Goal: Task Accomplishment & Management: Complete application form

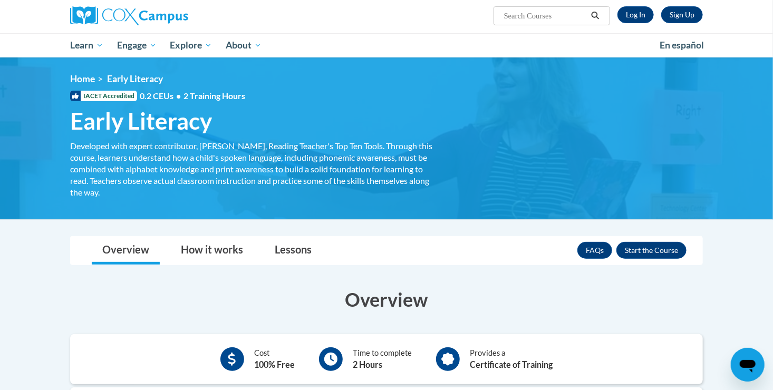
scroll to position [107, 0]
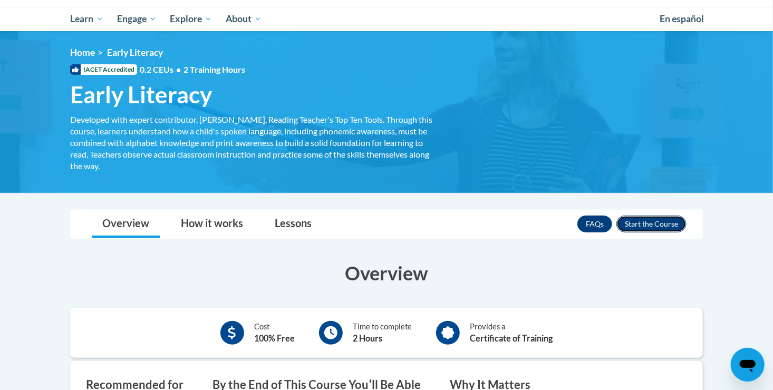
click at [638, 222] on button "Enroll" at bounding box center [652, 224] width 70 height 17
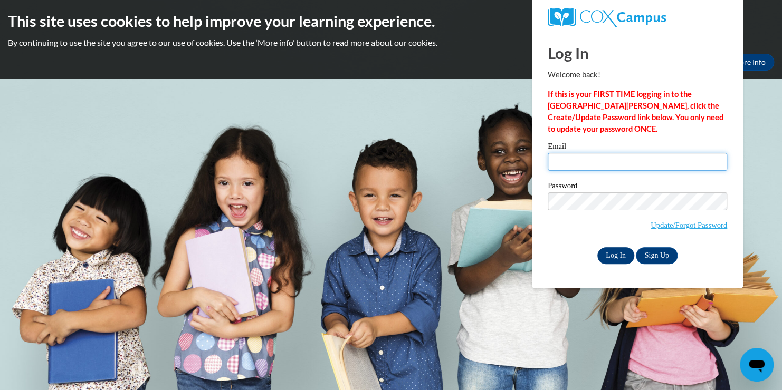
type input "csulliv5@wildcat.fvsu.edu"
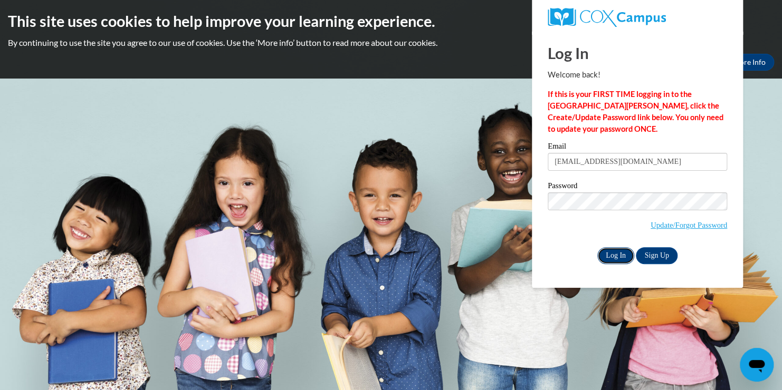
click at [606, 257] on input "Log In" at bounding box center [615, 255] width 37 height 17
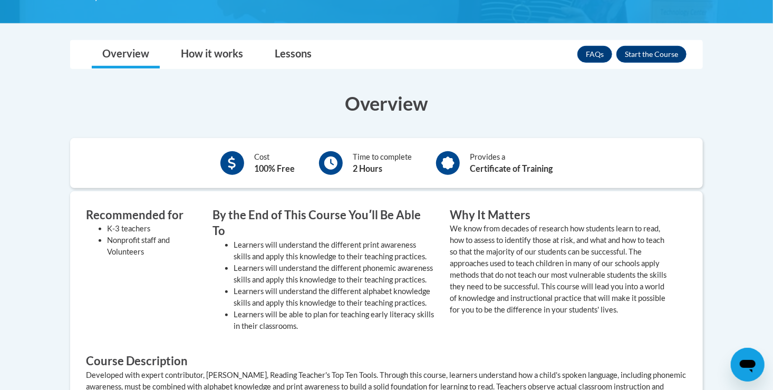
scroll to position [276, 0]
click at [675, 54] on button "Enroll" at bounding box center [652, 54] width 70 height 17
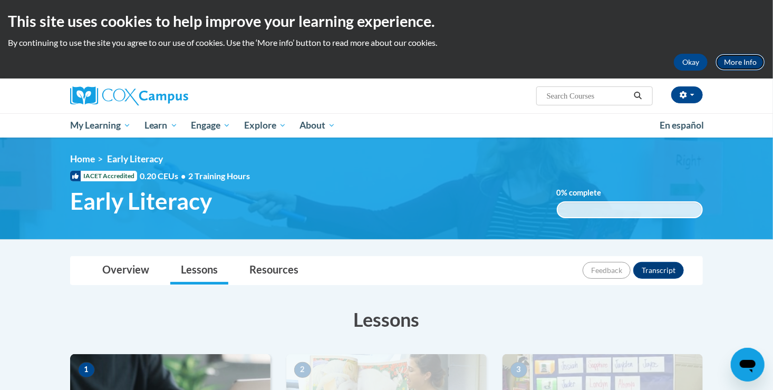
click at [717, 61] on link "More Info" at bounding box center [741, 62] width 50 height 17
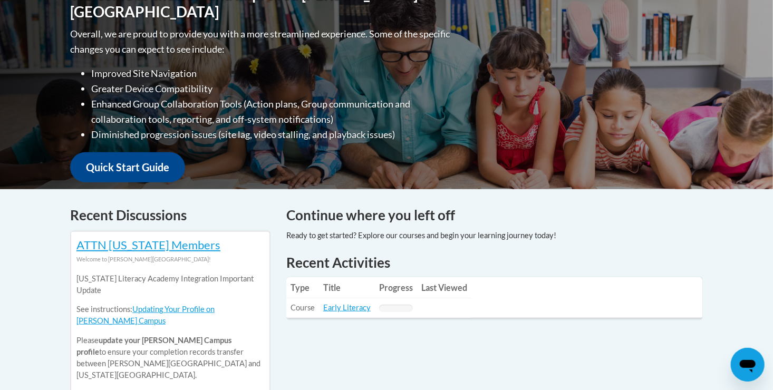
scroll to position [260, 0]
click at [104, 156] on link "Quick Start Guide" at bounding box center [127, 167] width 115 height 30
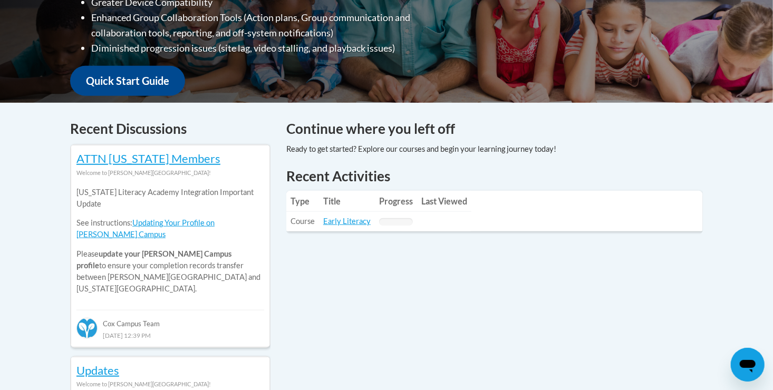
scroll to position [345, 0]
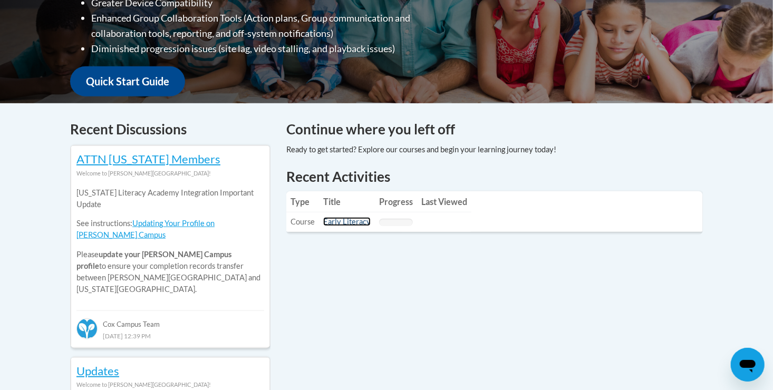
click at [346, 224] on link "Early Literacy" at bounding box center [346, 221] width 47 height 9
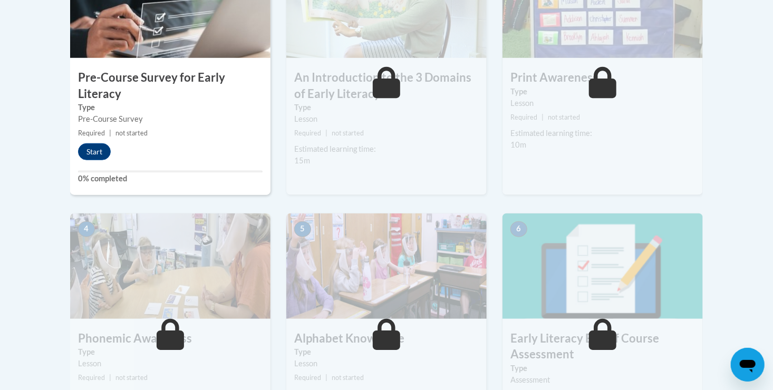
scroll to position [401, 0]
